Goal: Book appointment/travel/reservation

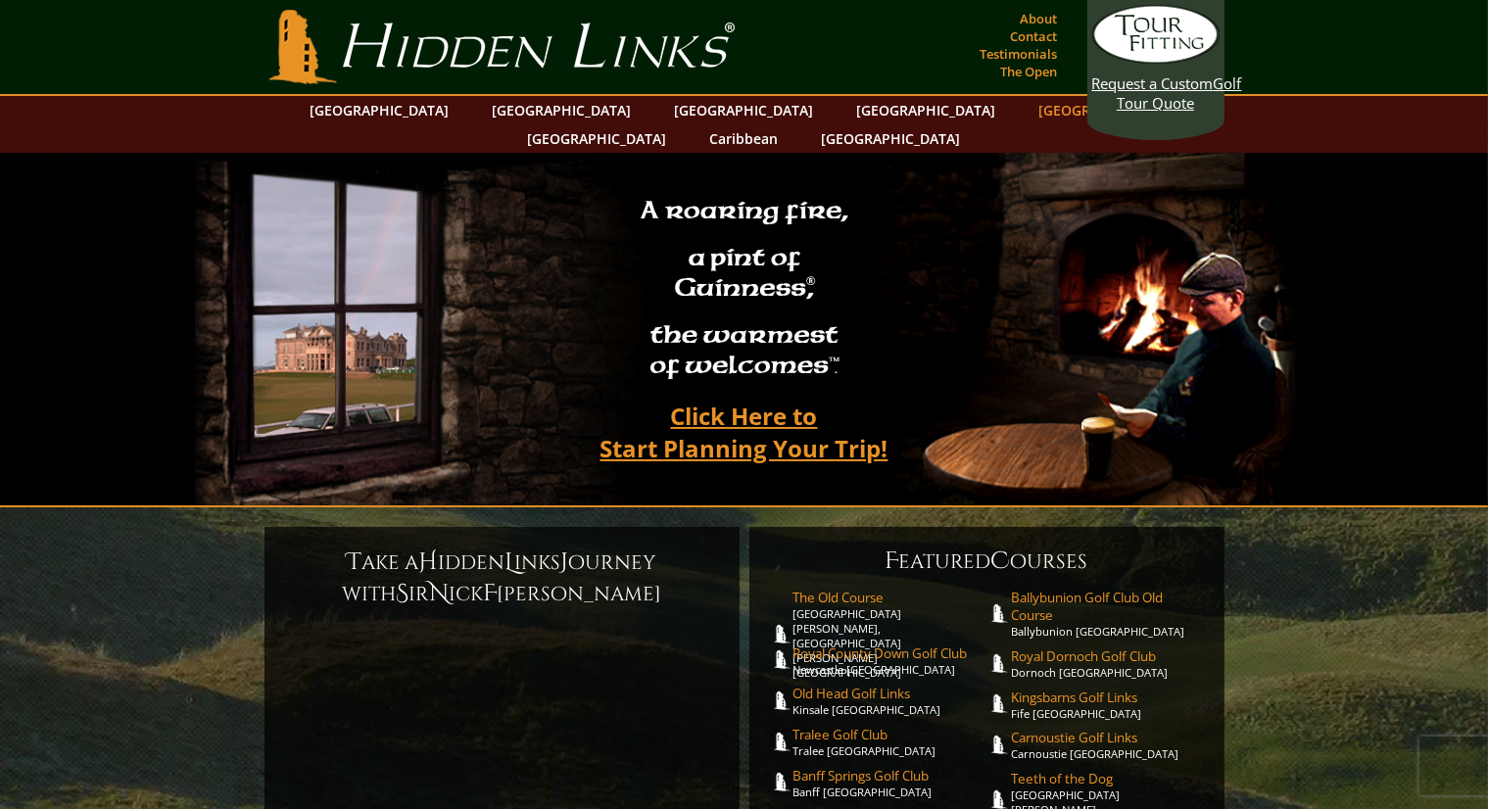
click at [1030, 118] on link "[GEOGRAPHIC_DATA]" at bounding box center [1109, 110] width 159 height 28
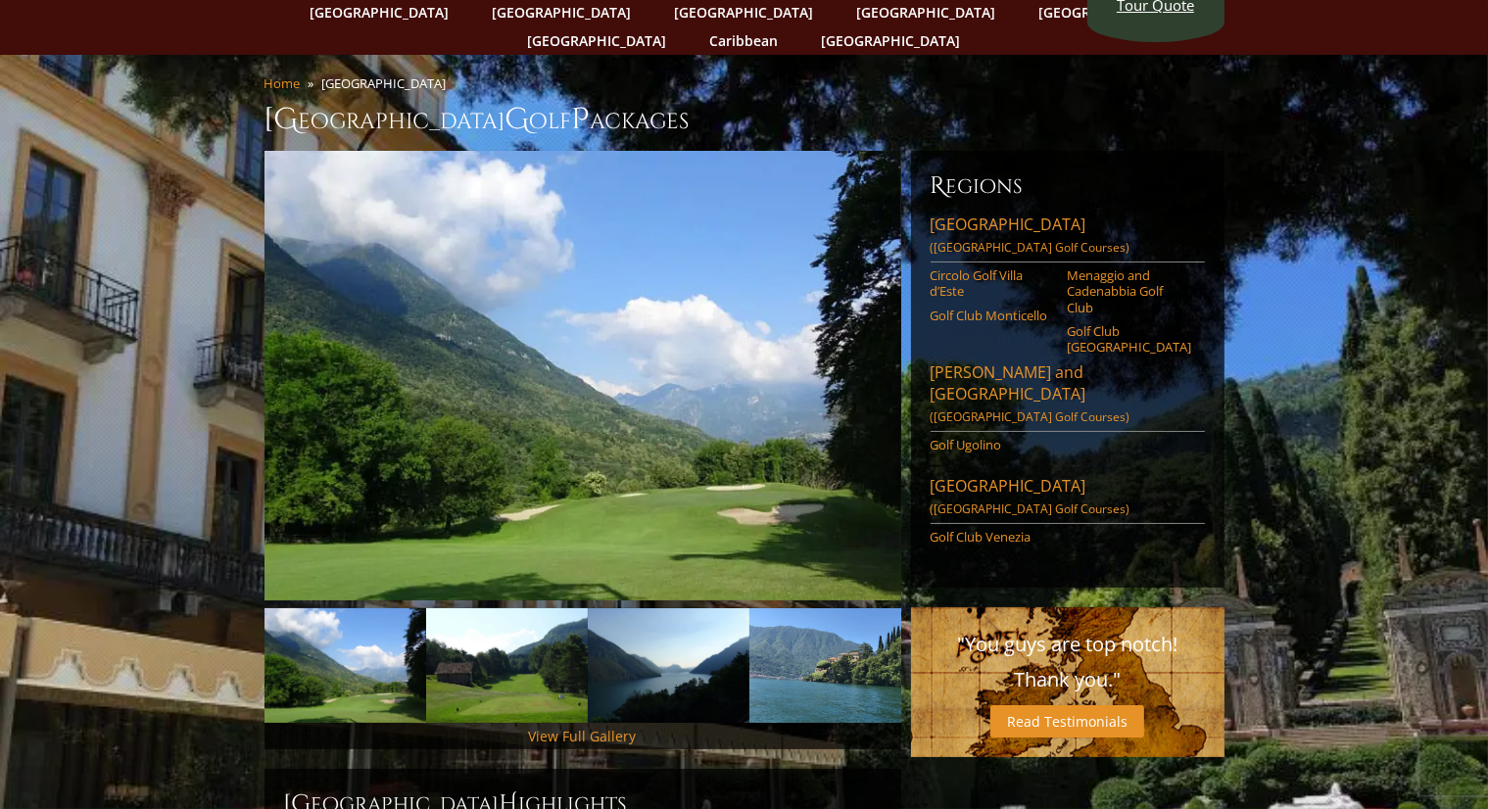
scroll to position [94, 0]
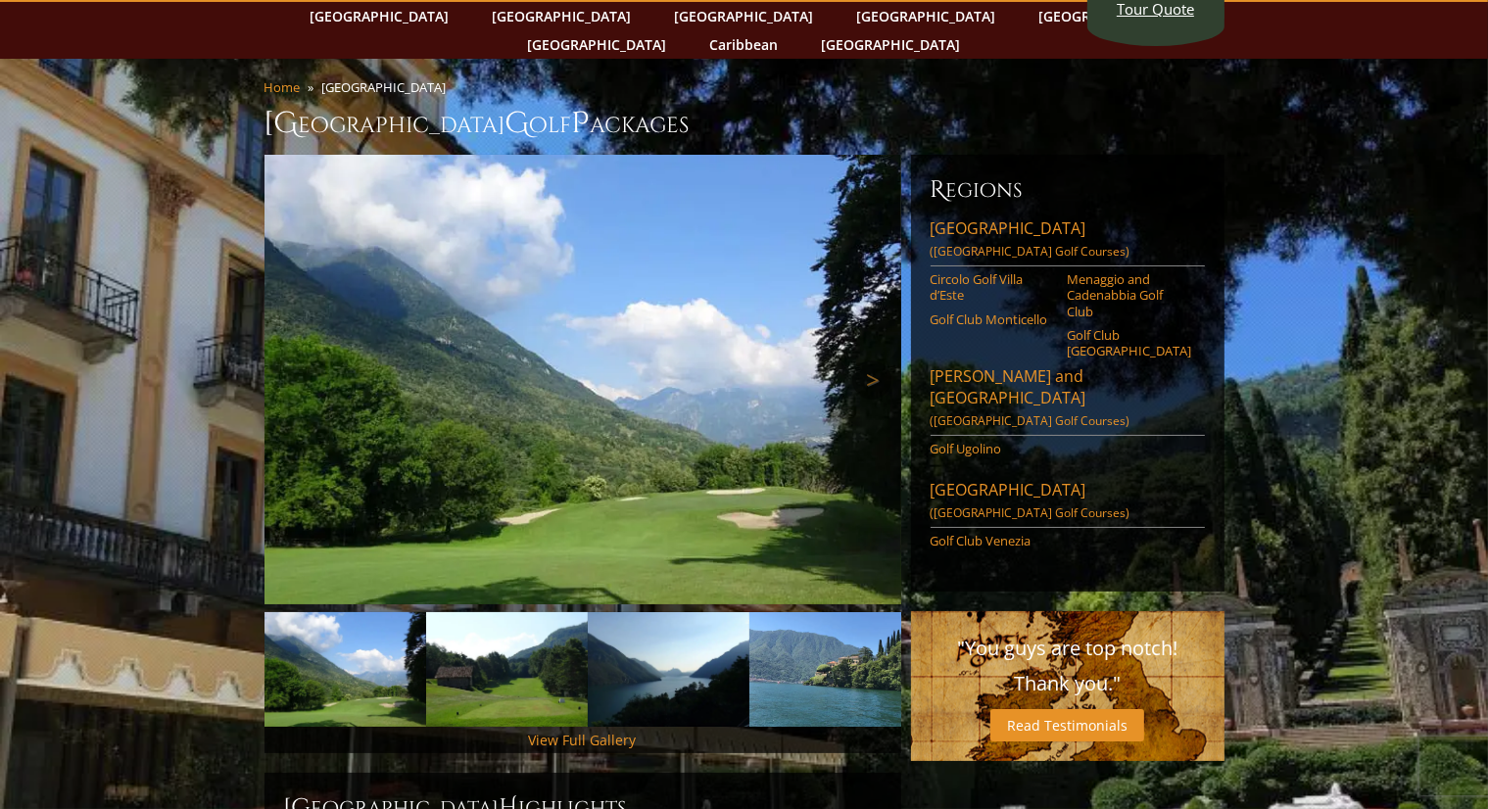
click at [794, 393] on img at bounding box center [583, 380] width 637 height 450
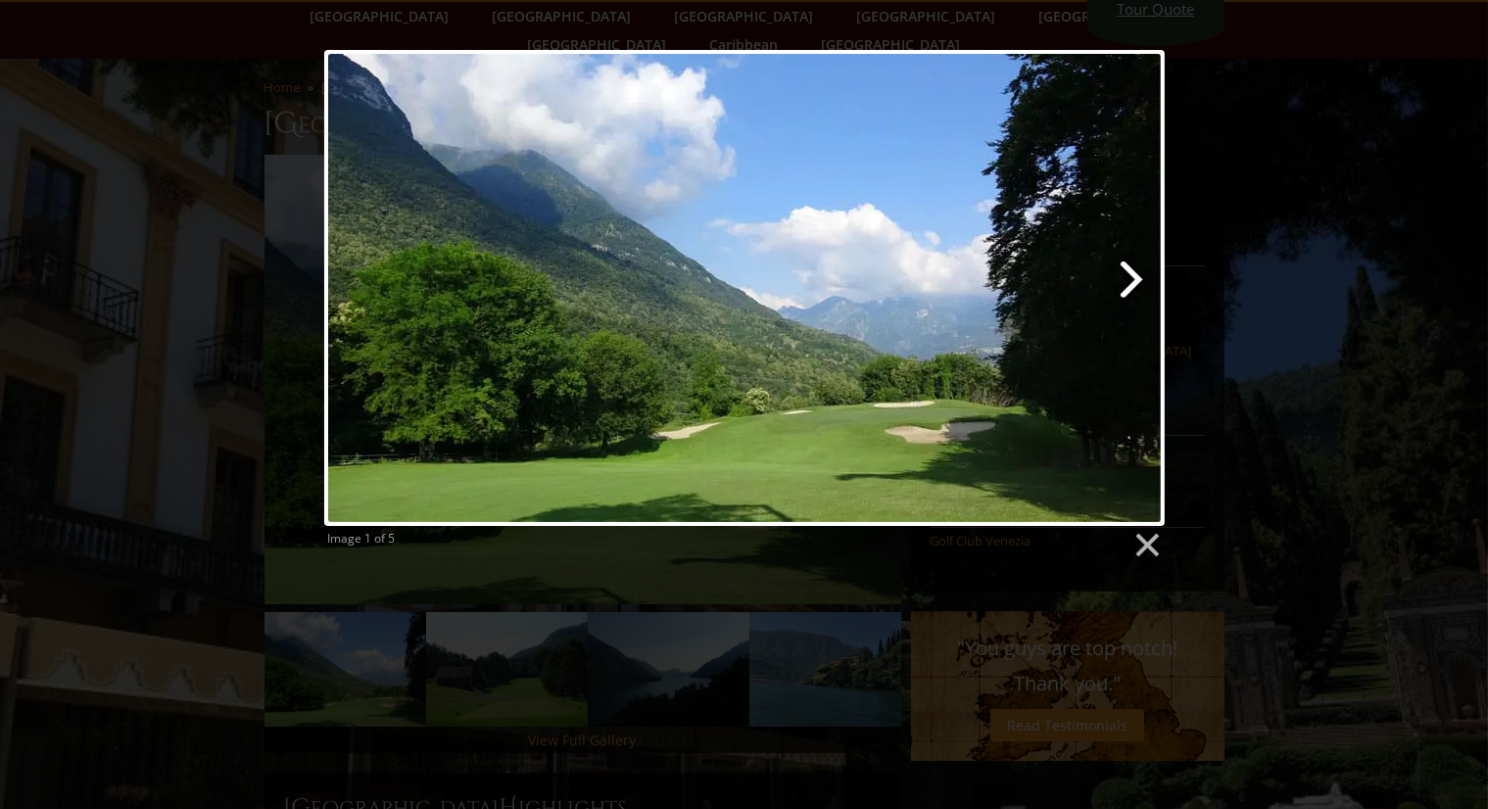
click at [1130, 279] on link at bounding box center [895, 288] width 538 height 476
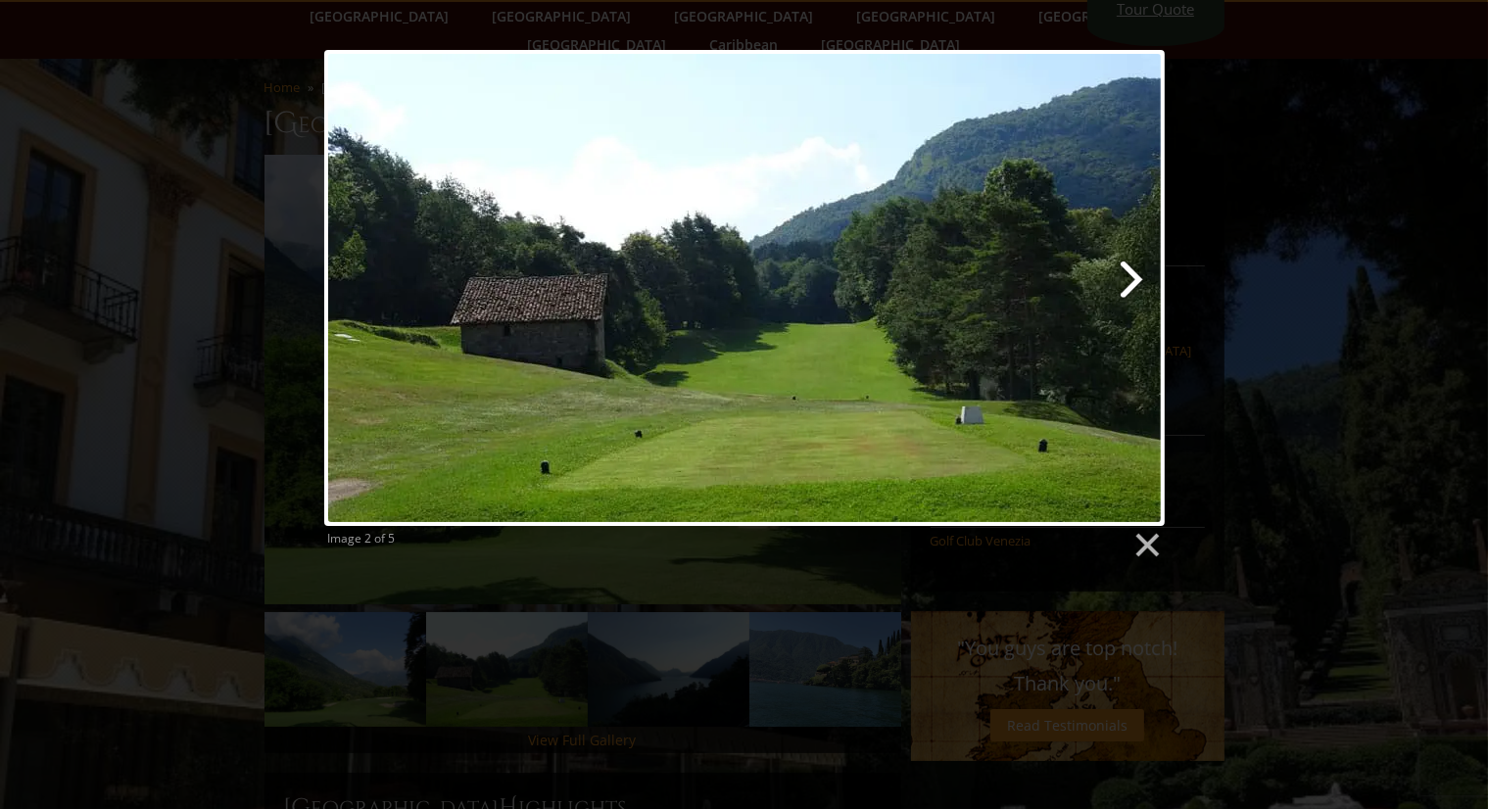
click at [1130, 279] on link at bounding box center [895, 288] width 538 height 476
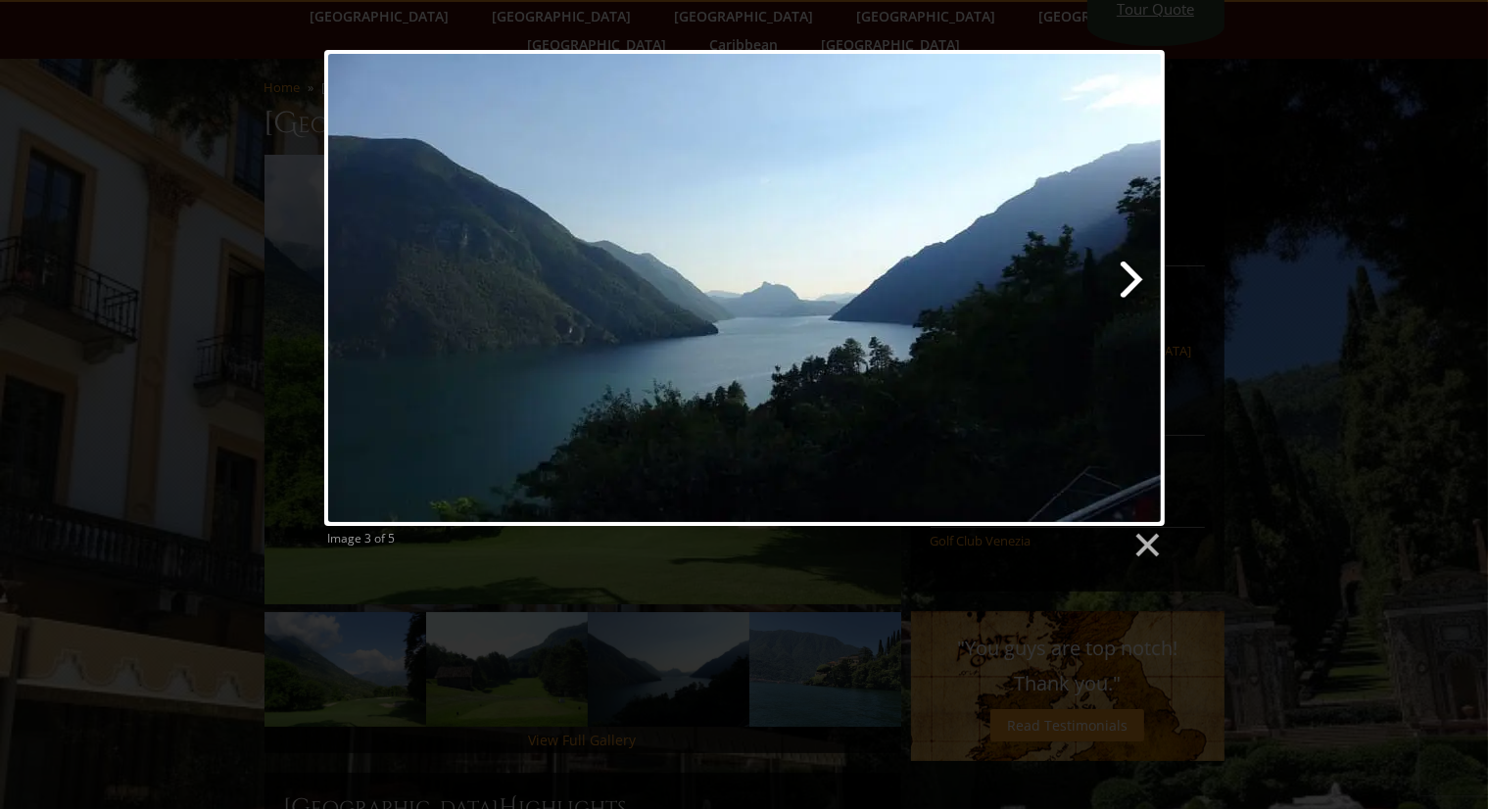
click at [1130, 279] on link at bounding box center [895, 288] width 538 height 476
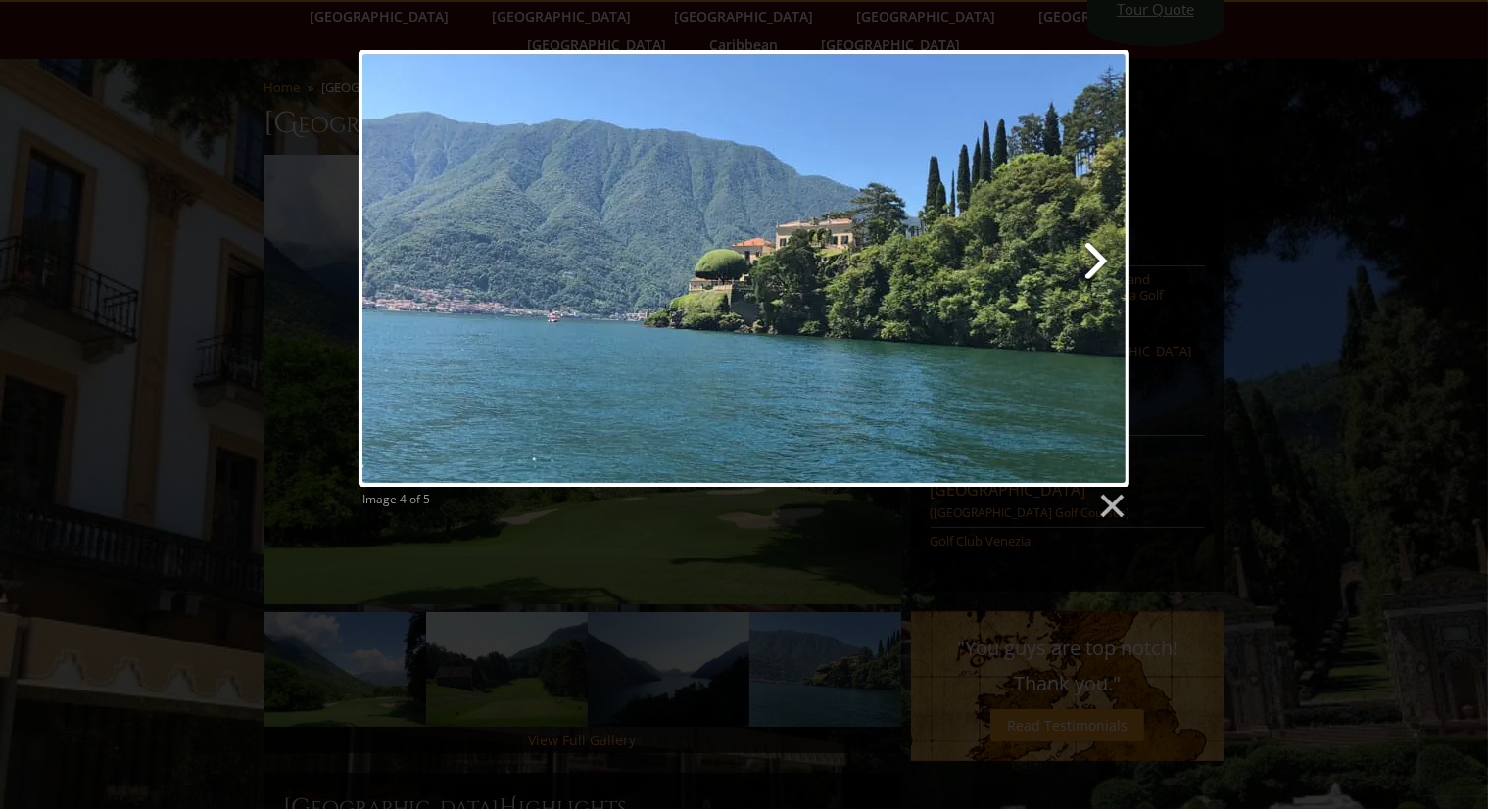
click at [1095, 278] on link at bounding box center [883, 268] width 494 height 437
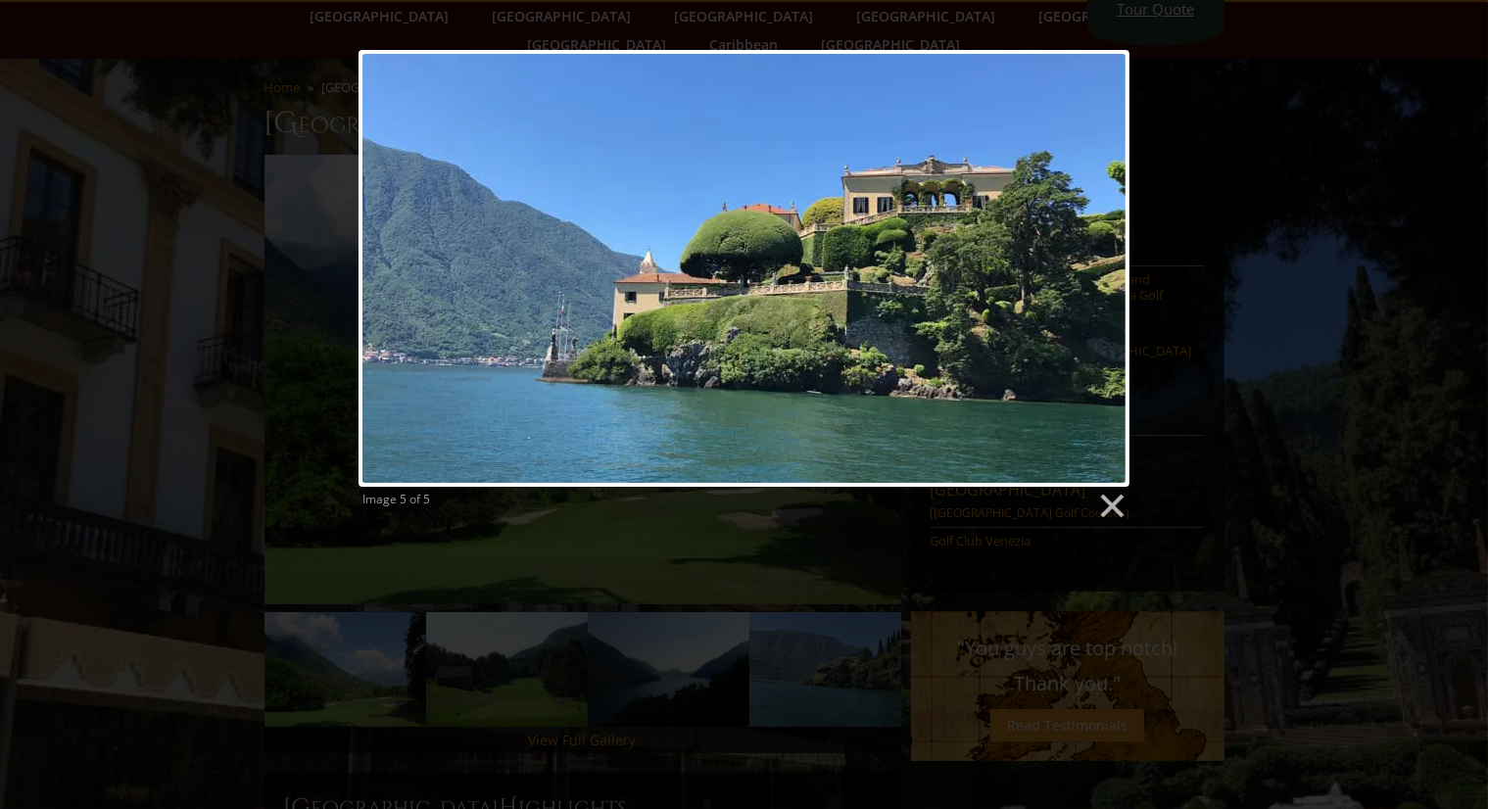
click at [1095, 278] on div at bounding box center [744, 268] width 771 height 437
click at [1112, 507] on link at bounding box center [1110, 506] width 29 height 29
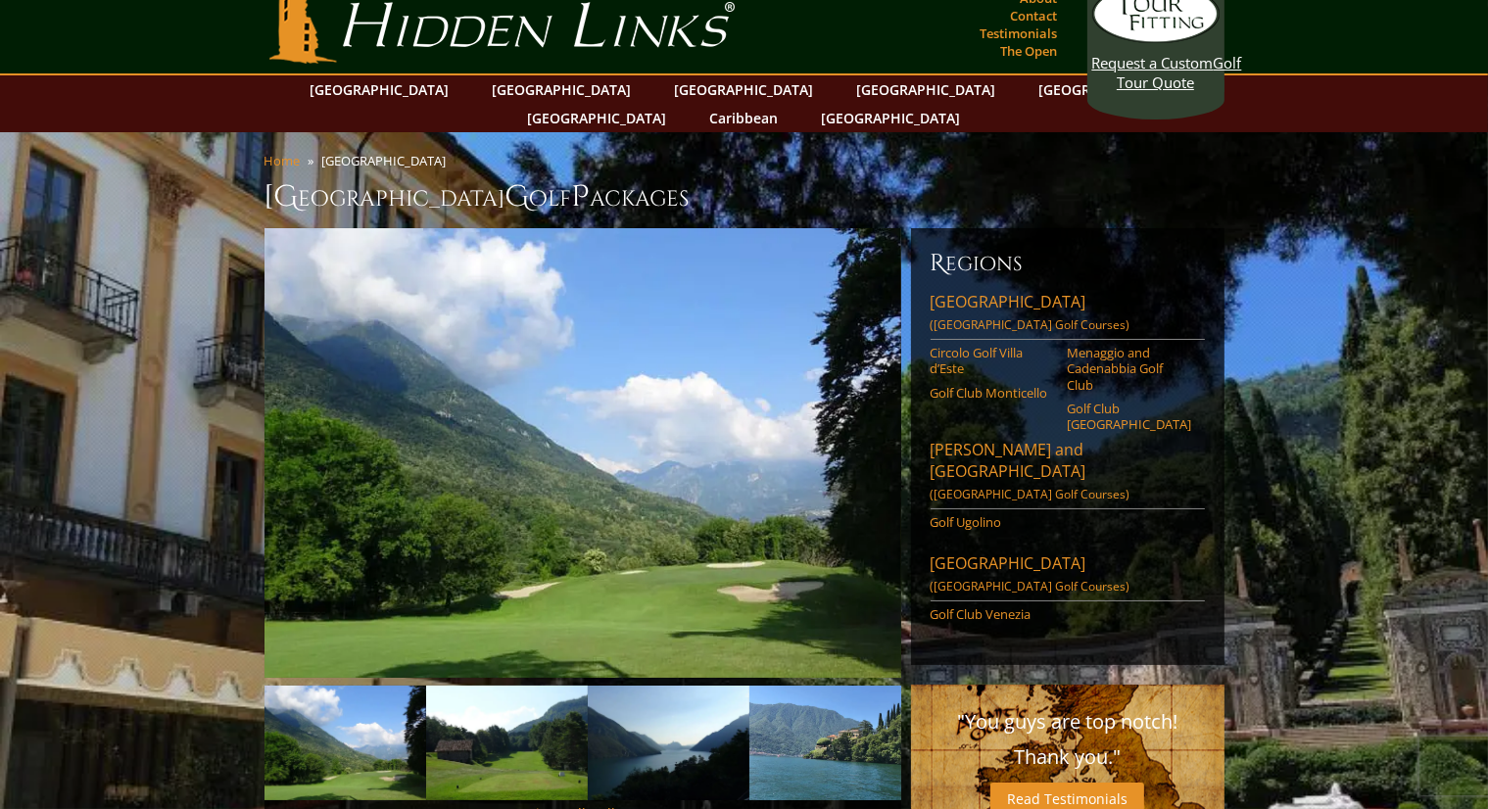
scroll to position [0, 0]
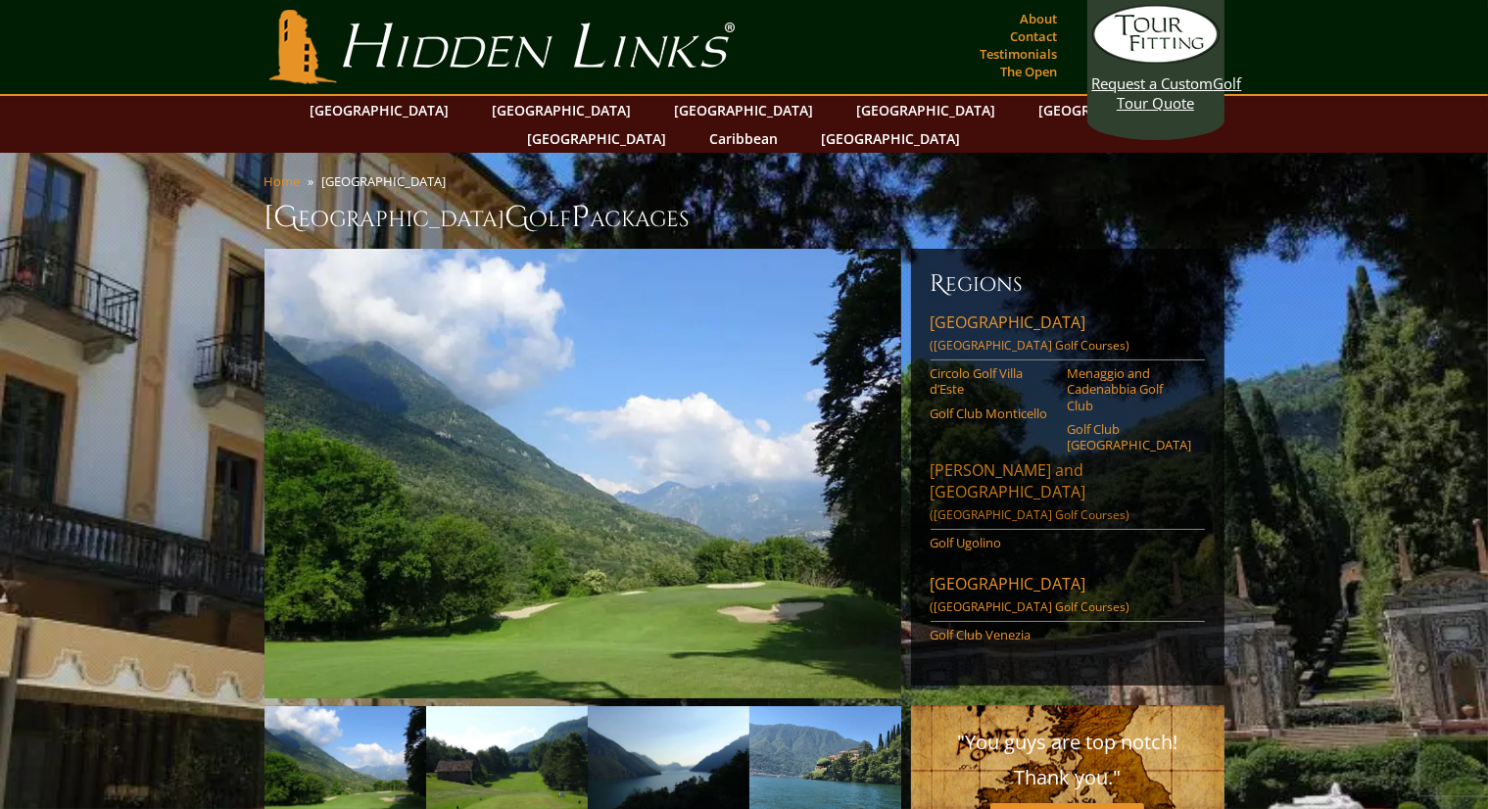
click at [1019, 459] on link "[GEOGRAPHIC_DATA] and [GEOGRAPHIC_DATA] ([GEOGRAPHIC_DATA] Golf Courses)" at bounding box center [1068, 494] width 274 height 71
click at [971, 124] on link "[GEOGRAPHIC_DATA]" at bounding box center [891, 138] width 159 height 28
